Goal: Task Accomplishment & Management: Manage account settings

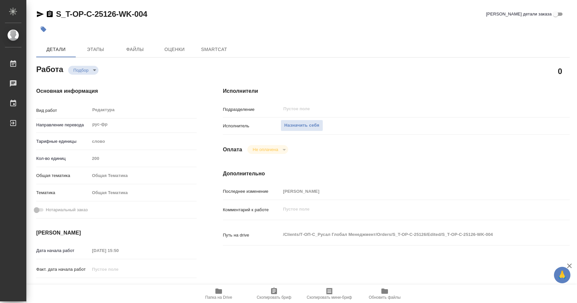
type textarea "x"
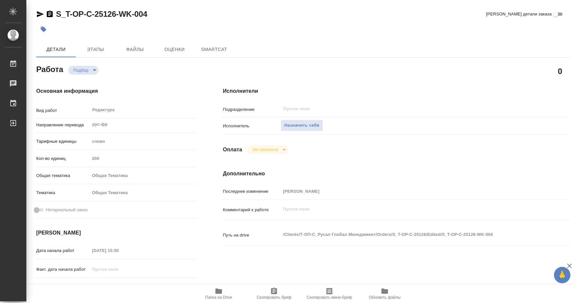
type textarea "x"
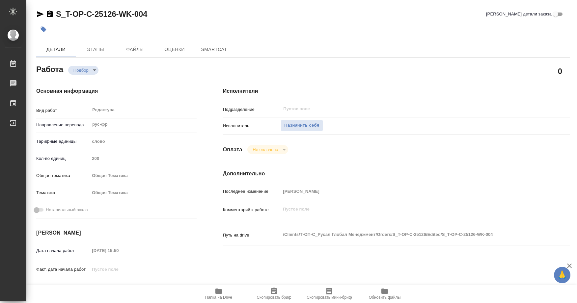
type textarea "x"
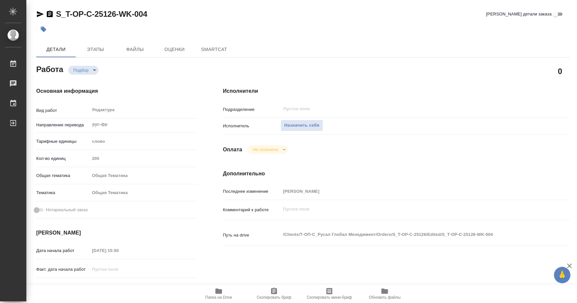
type textarea "x"
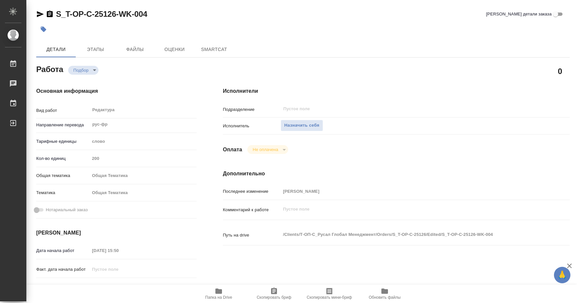
type textarea "x"
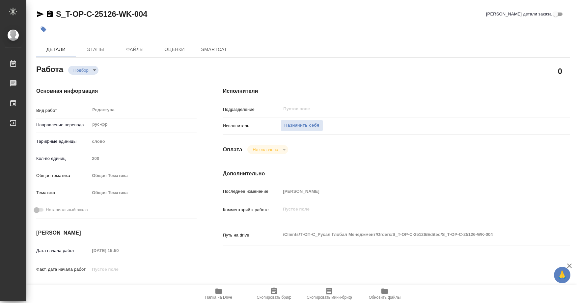
type textarea "x"
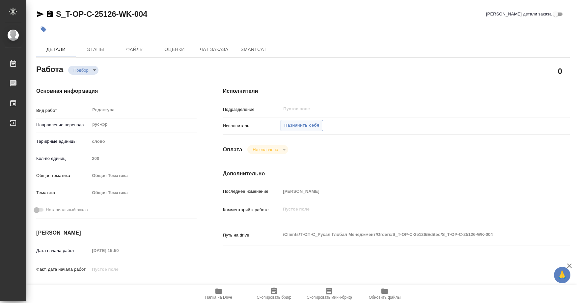
type textarea "x"
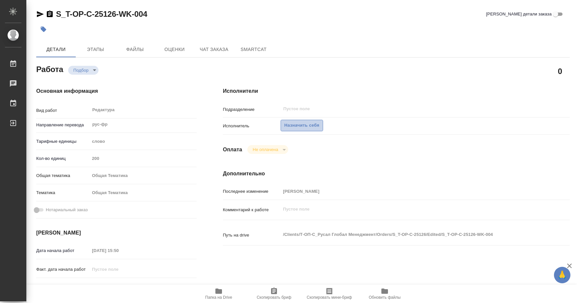
click at [304, 128] on span "Назначить себя" at bounding box center [301, 126] width 35 height 8
type textarea "x"
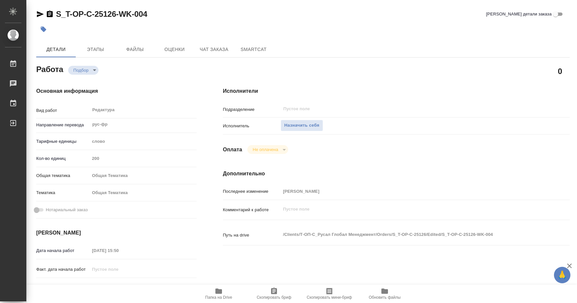
type textarea "x"
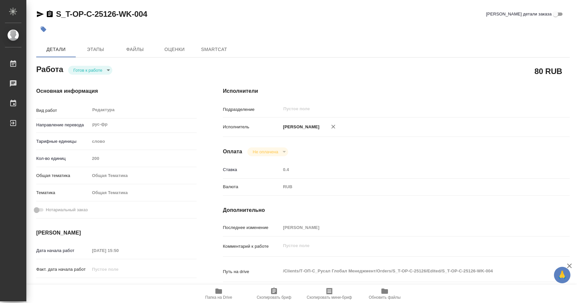
type textarea "x"
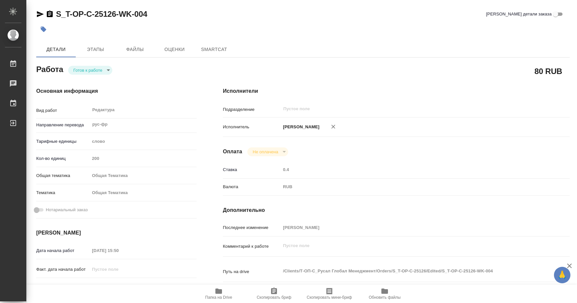
type textarea "x"
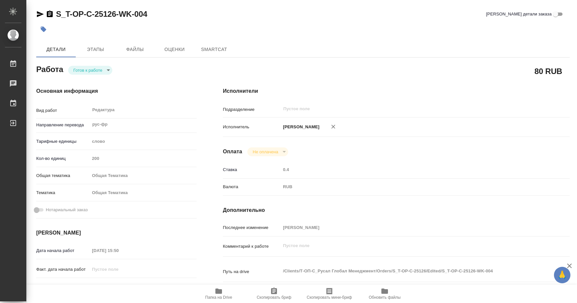
type textarea "x"
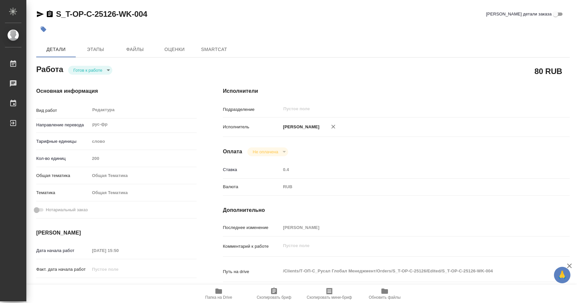
type textarea "x"
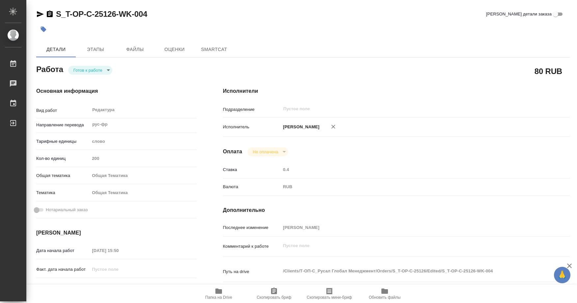
type textarea "x"
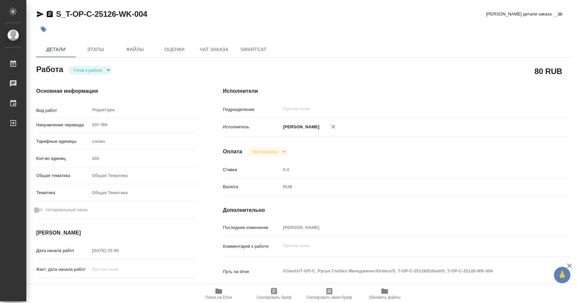
click at [276, 295] on icon "button" at bounding box center [274, 292] width 8 height 8
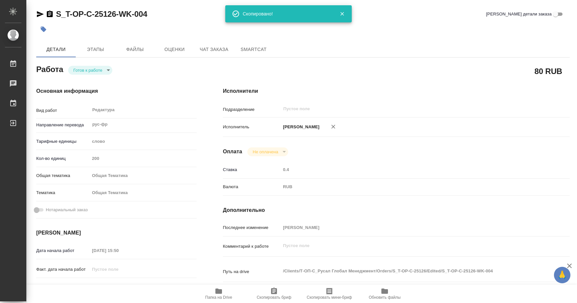
type textarea "x"
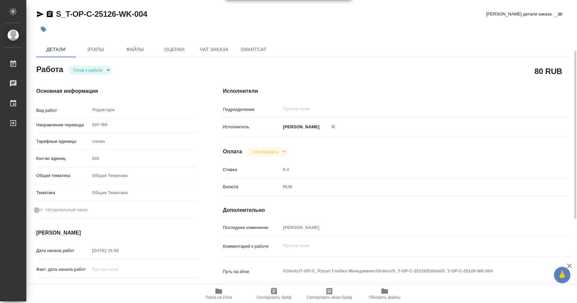
scroll to position [33, 0]
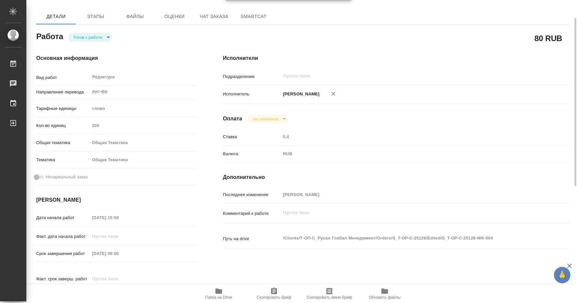
type textarea "x"
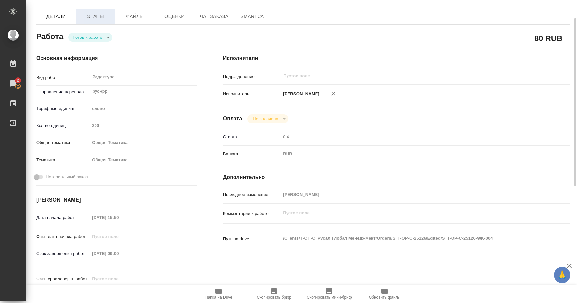
click at [96, 19] on span "Этапы" at bounding box center [96, 17] width 32 height 8
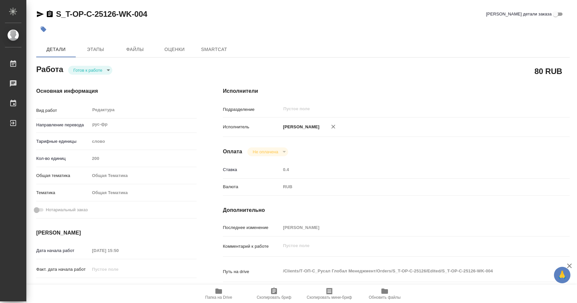
type textarea "x"
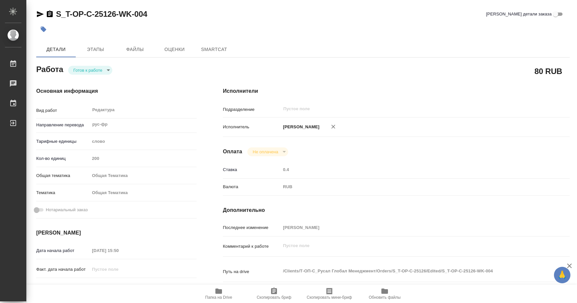
type textarea "x"
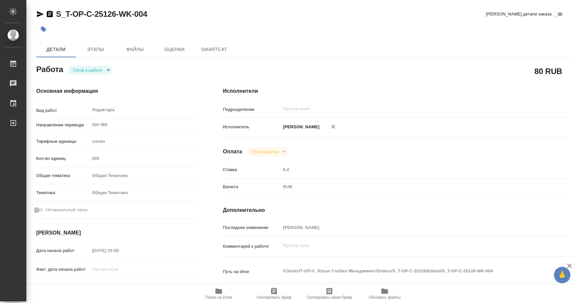
type textarea "x"
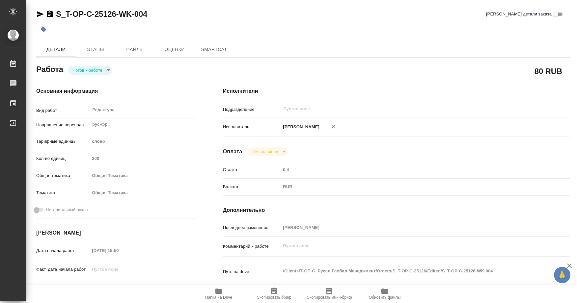
type textarea "x"
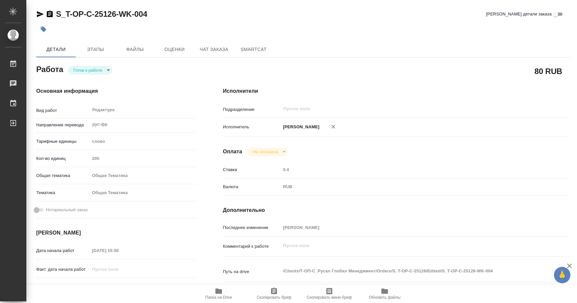
type textarea "x"
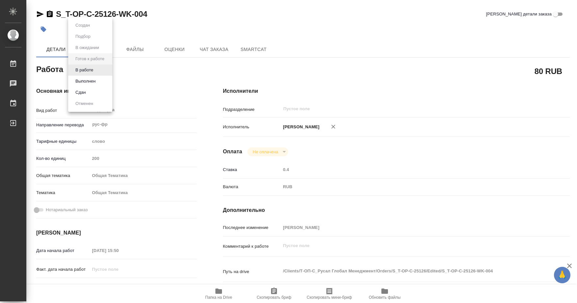
click at [106, 69] on body "🙏 .cls-1 fill:#fff; AWATERA Soldatenkova Tatyana Работы Чаты График Выйти S_T-O…" at bounding box center [288, 151] width 577 height 303
type textarea "x"
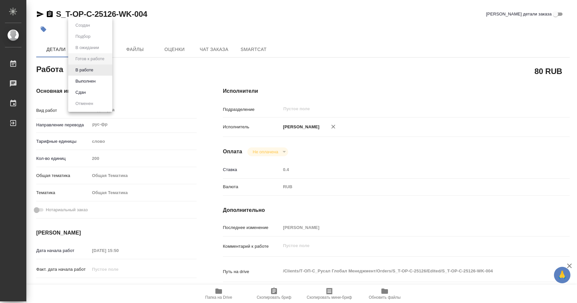
type textarea "x"
click at [89, 69] on button "В работе" at bounding box center [84, 70] width 22 height 7
type textarea "x"
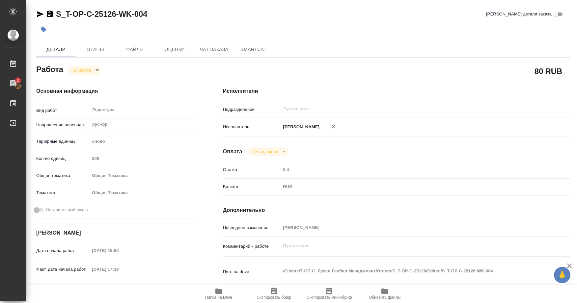
type textarea "x"
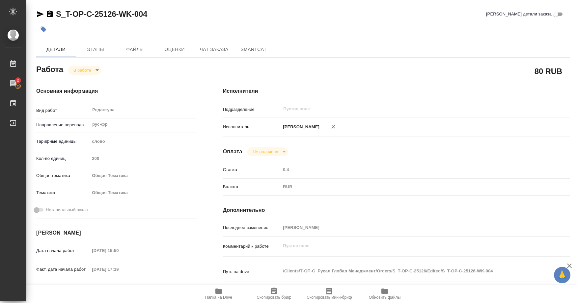
type textarea "x"
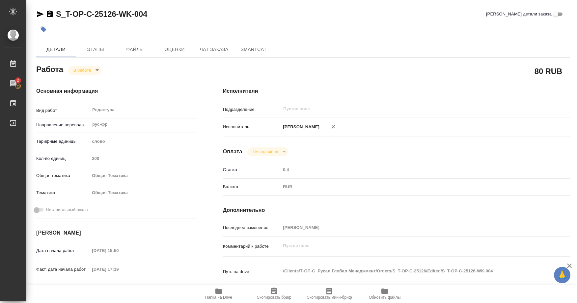
type textarea "x"
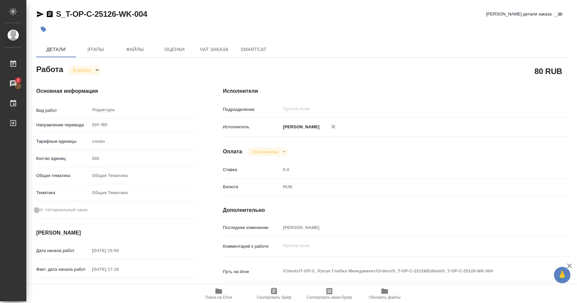
type textarea "x"
click at [224, 291] on span "Папка на Drive" at bounding box center [218, 294] width 47 height 13
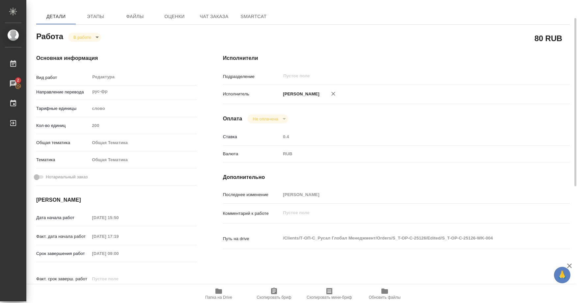
click at [222, 288] on button "Папка на Drive" at bounding box center [218, 294] width 55 height 18
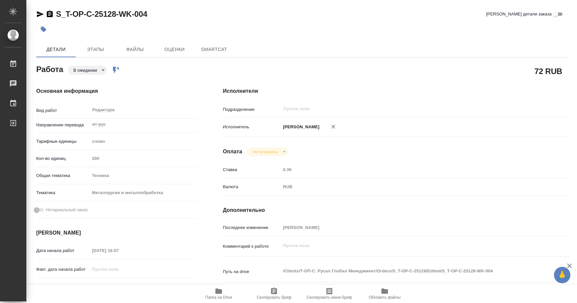
type textarea "x"
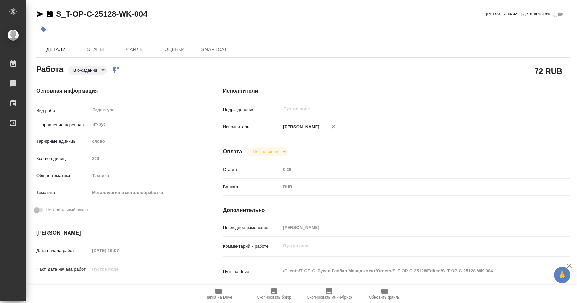
type textarea "x"
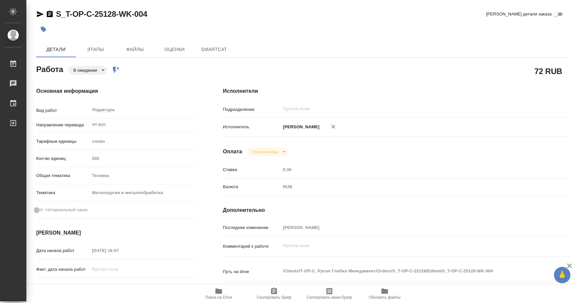
type textarea "x"
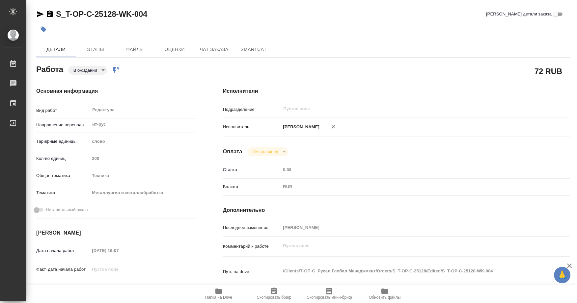
type textarea "x"
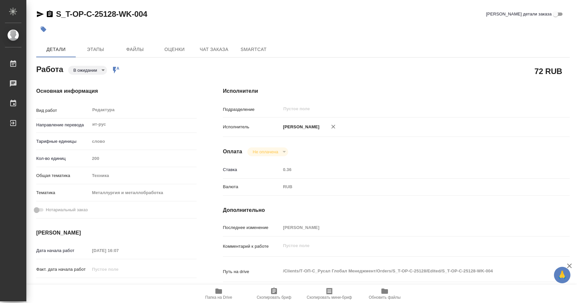
type textarea "x"
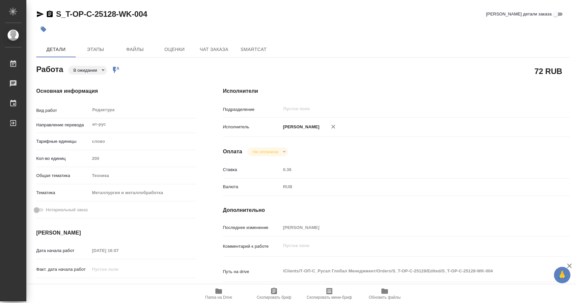
click at [274, 289] on icon "button" at bounding box center [274, 291] width 6 height 7
type textarea "x"
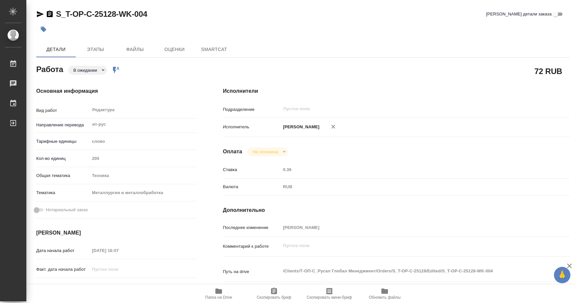
type textarea "x"
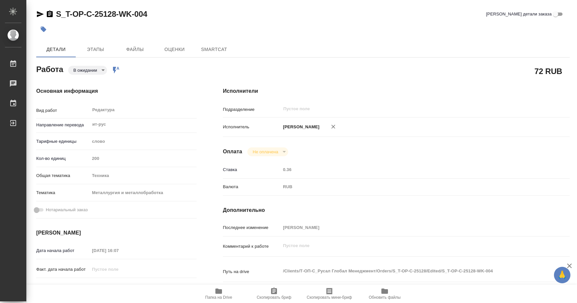
type textarea "x"
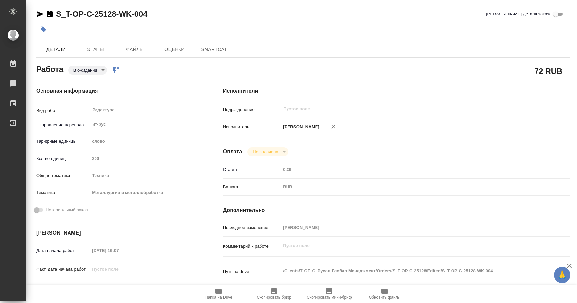
type textarea "x"
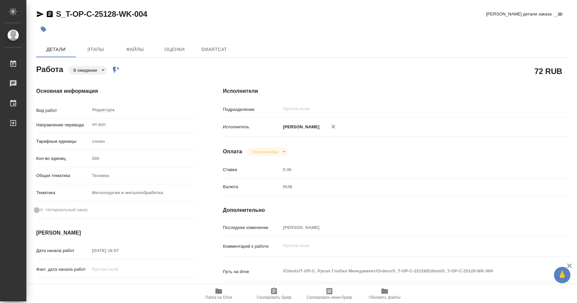
type textarea "x"
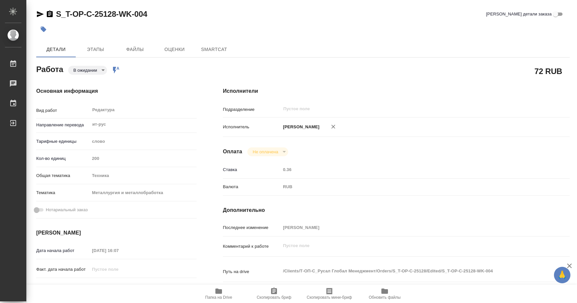
type textarea "x"
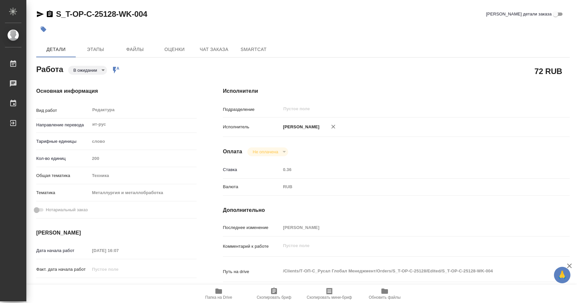
type textarea "x"
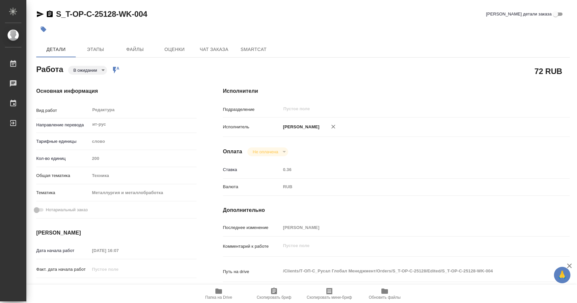
type textarea "x"
click at [225, 294] on span "Папка на Drive" at bounding box center [218, 294] width 47 height 13
